Goal: Use online tool/utility: Utilize a website feature to perform a specific function

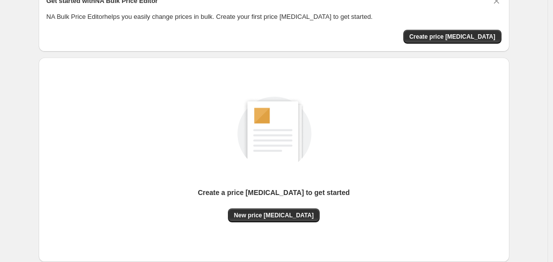
scroll to position [99, 0]
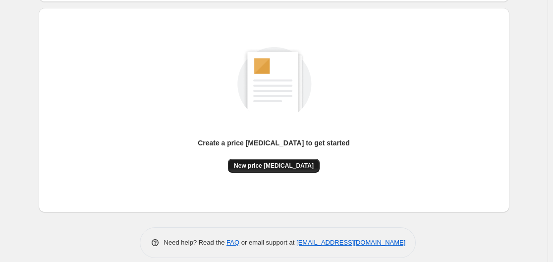
click at [286, 165] on span "New price [MEDICAL_DATA]" at bounding box center [274, 165] width 80 height 8
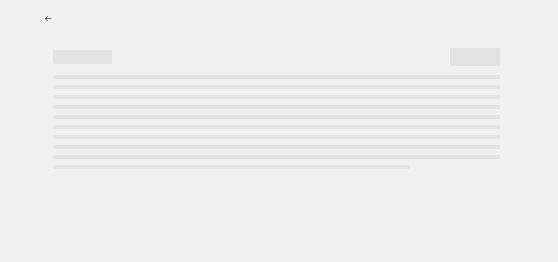
select select "percentage"
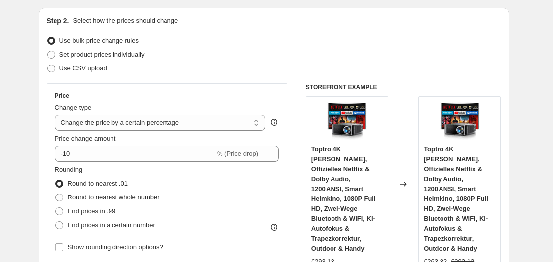
scroll to position [149, 0]
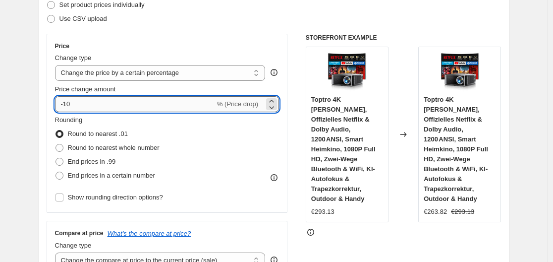
drag, startPoint x: 66, startPoint y: 104, endPoint x: 72, endPoint y: 106, distance: 6.6
click at [72, 106] on input "-10" at bounding box center [135, 104] width 160 height 16
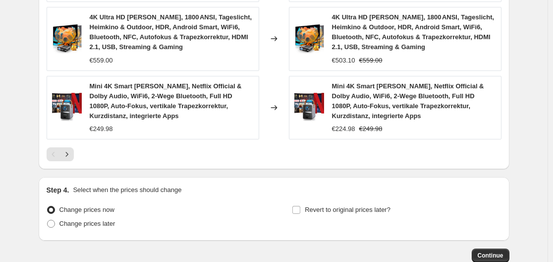
scroll to position [854, 0]
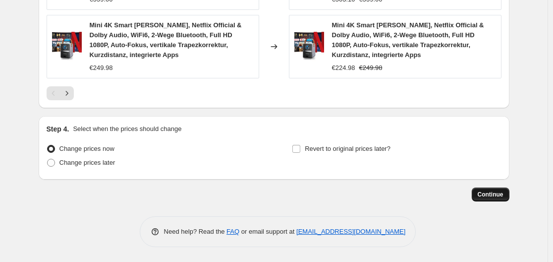
type input "-30"
click at [499, 195] on span "Continue" at bounding box center [491, 194] width 26 height 8
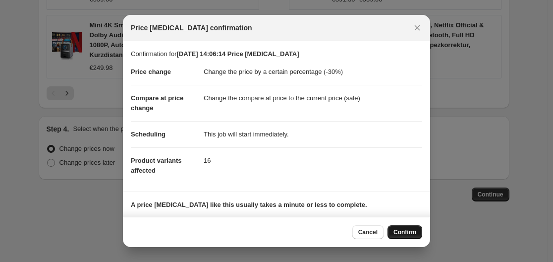
click at [407, 233] on span "Confirm" at bounding box center [404, 232] width 23 height 8
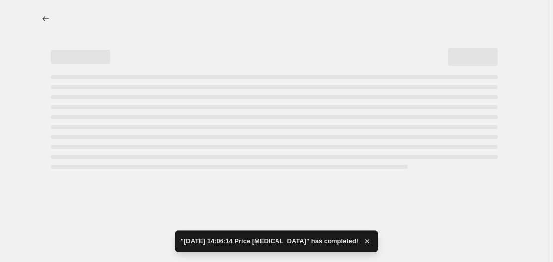
select select "percentage"
